Goal: Task Accomplishment & Management: Manage account settings

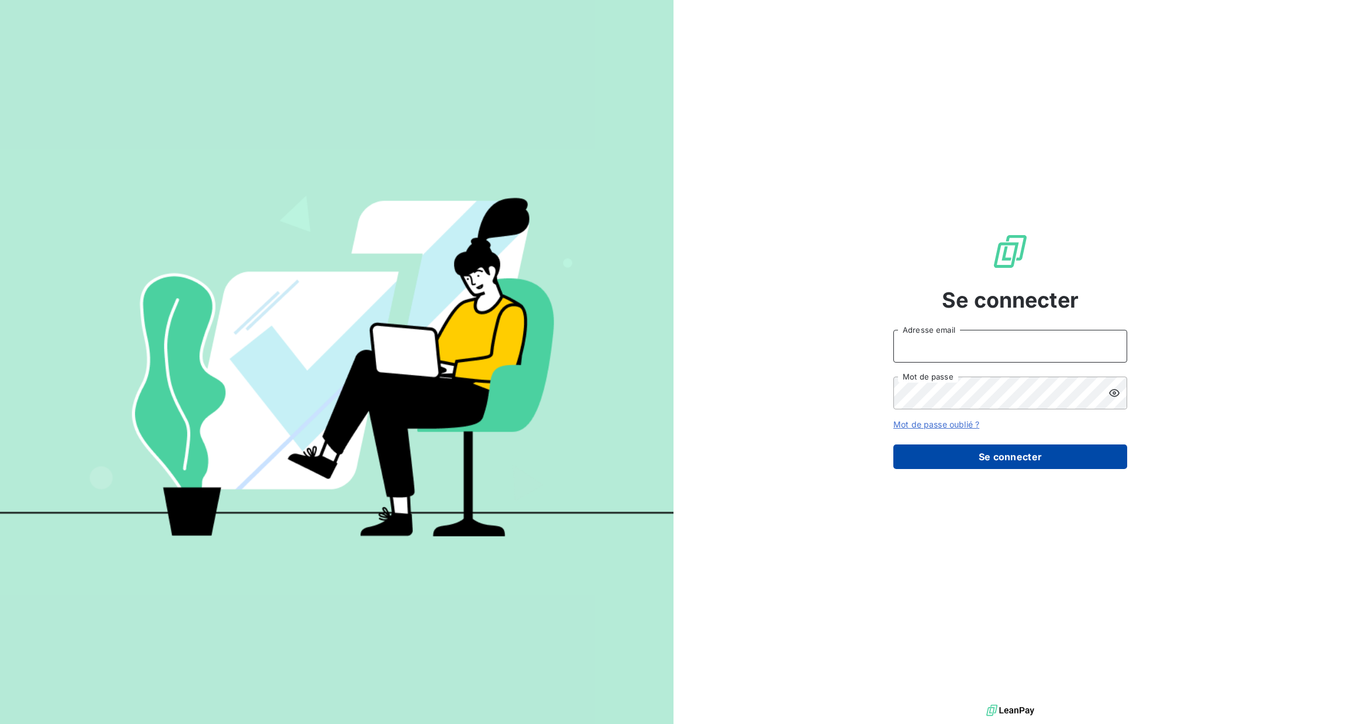
type input "[PERSON_NAME][EMAIL_ADDRESS][DOMAIN_NAME]"
click at [1022, 446] on button "Se connecter" at bounding box center [1011, 456] width 234 height 25
click at [1004, 460] on button "Se connecter" at bounding box center [1011, 456] width 234 height 25
click at [1004, 457] on button "Se connecter" at bounding box center [1011, 456] width 234 height 25
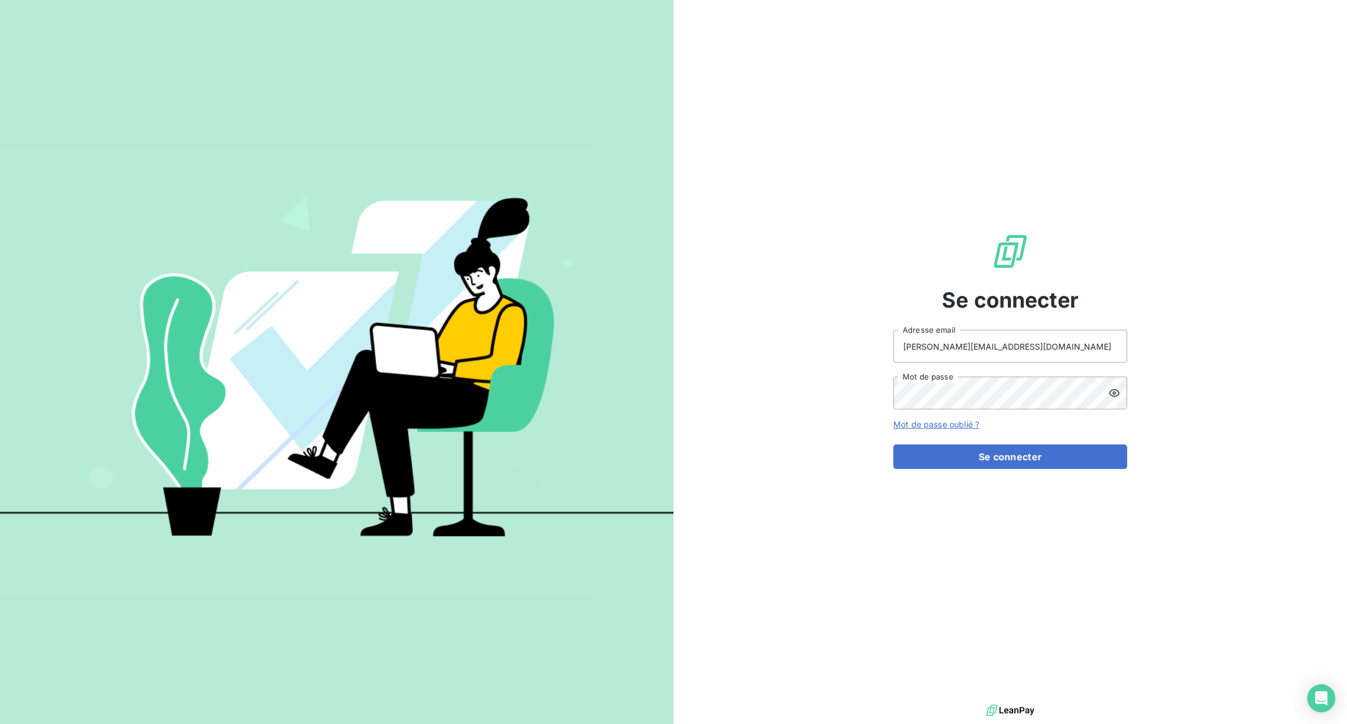
click at [1061, 460] on button "Se connecter" at bounding box center [1011, 456] width 234 height 25
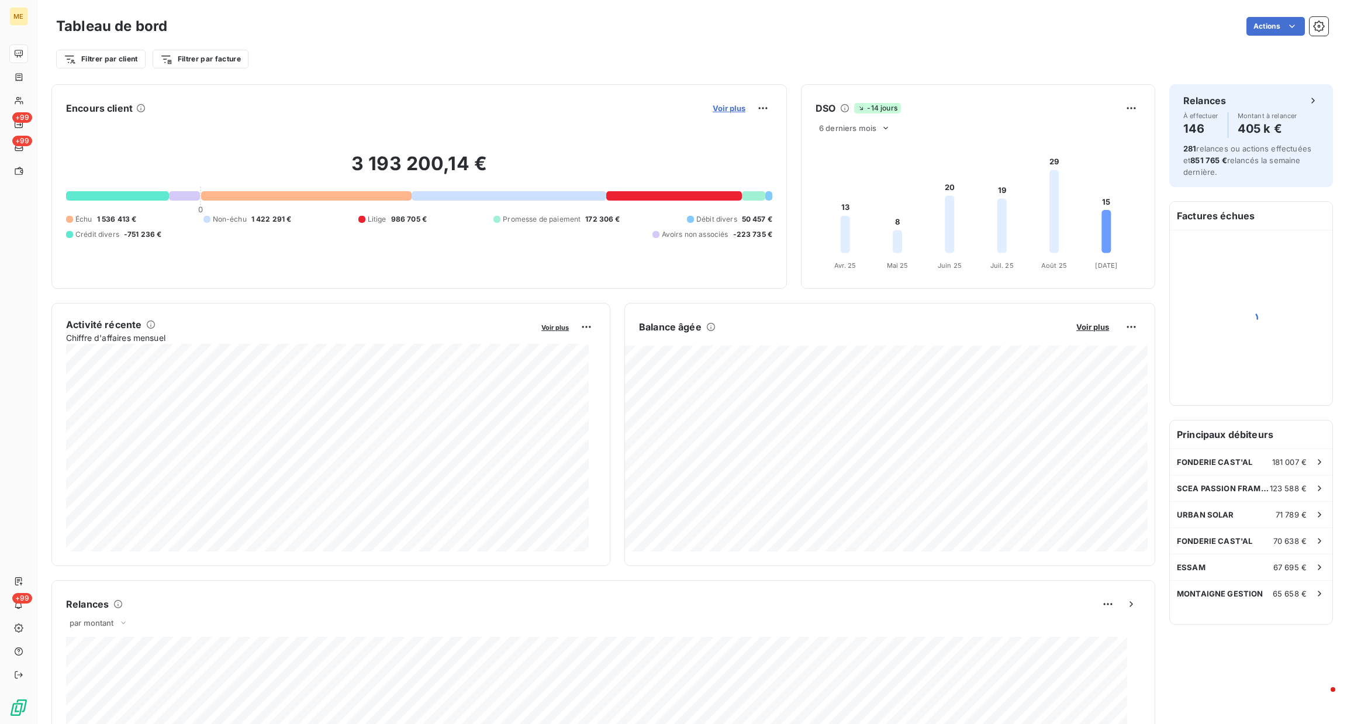
click at [721, 111] on span "Voir plus" at bounding box center [729, 108] width 33 height 9
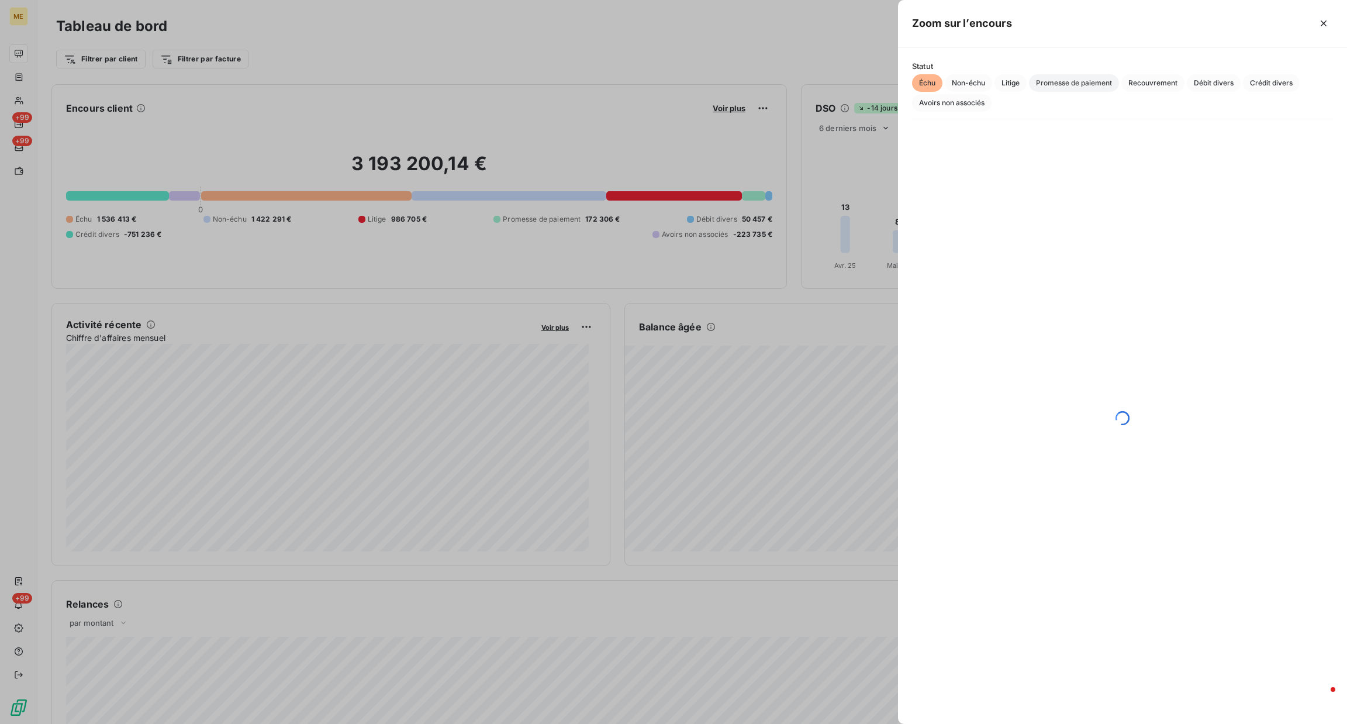
click at [1047, 87] on span "Promesse de paiement" at bounding box center [1074, 83] width 90 height 18
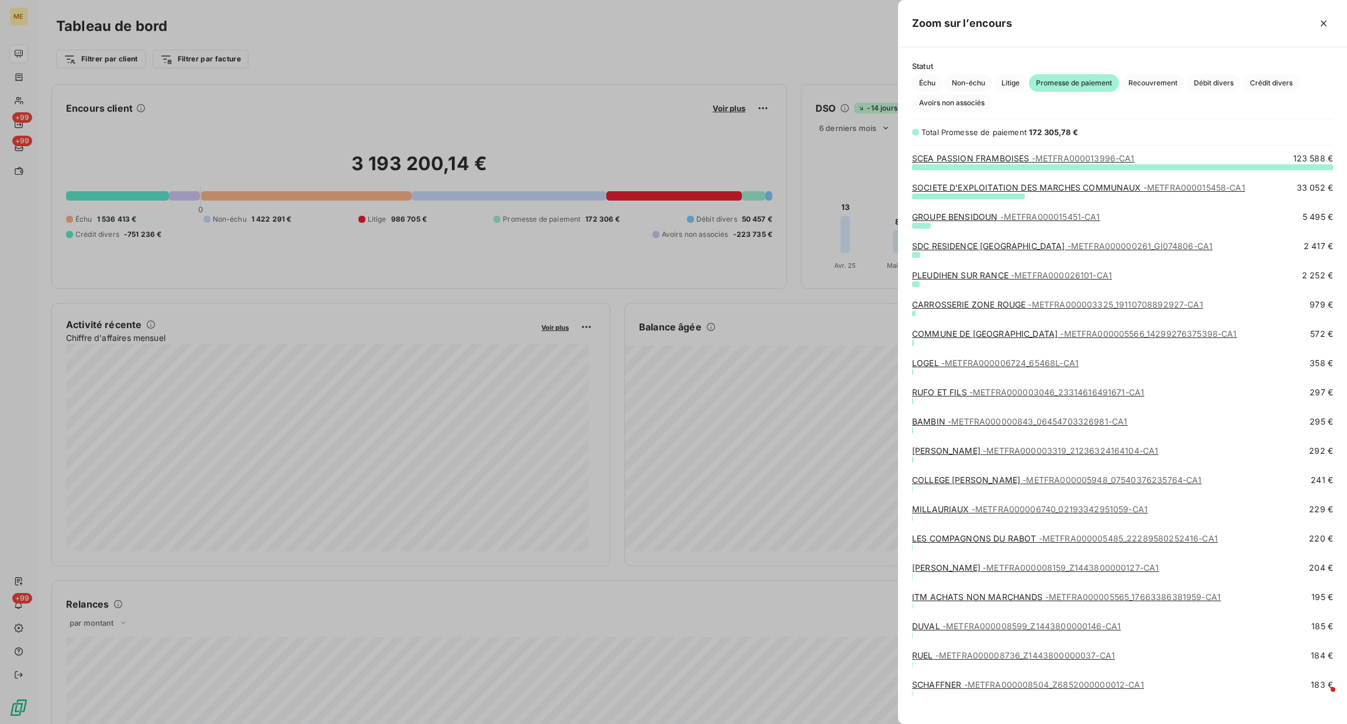
scroll to position [544, 436]
click at [1034, 163] on span "- METFRA000013996-CA1" at bounding box center [1083, 158] width 103 height 10
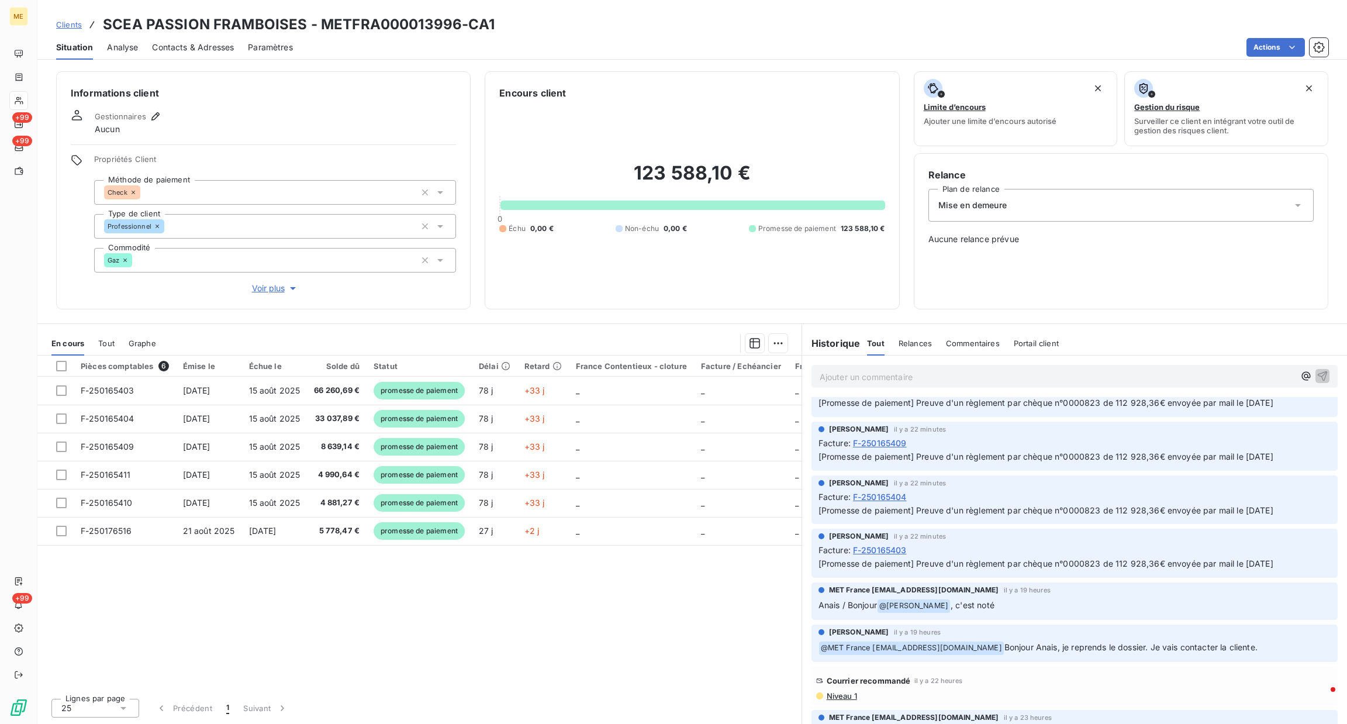
scroll to position [175, 0]
